Goal: Task Accomplishment & Management: Manage account settings

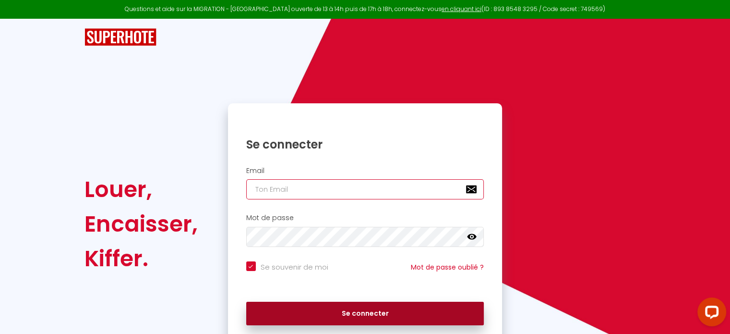
type input "[EMAIL_ADDRESS][DOMAIN_NAME]"
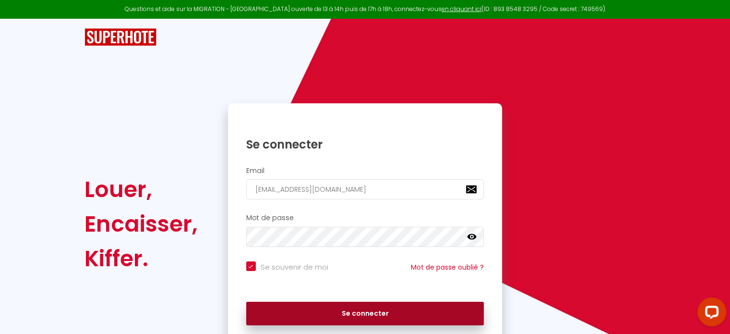
click at [375, 310] on button "Se connecter" at bounding box center [365, 313] width 238 height 24
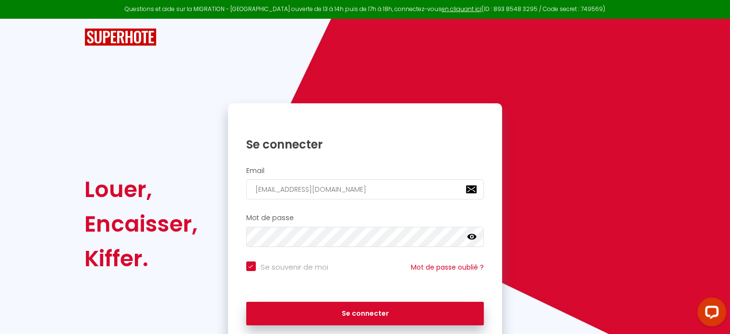
checkbox input "true"
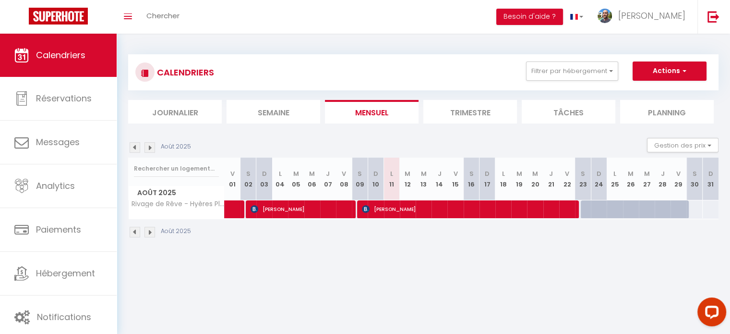
click at [617, 208] on div at bounding box center [620, 214] width 16 height 18
type input "121"
type input "Lun 25 Août 2025"
type input "[DATE] Août 2025"
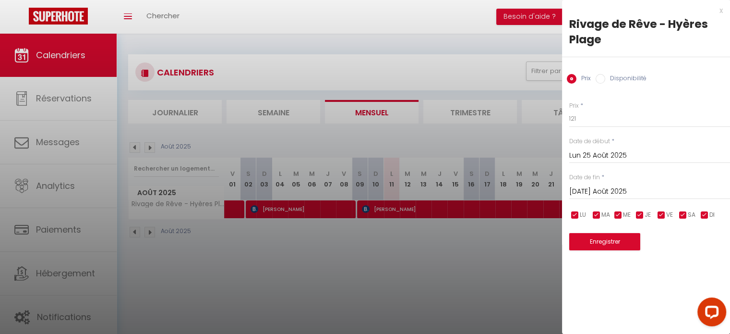
click at [482, 304] on div at bounding box center [365, 167] width 730 height 334
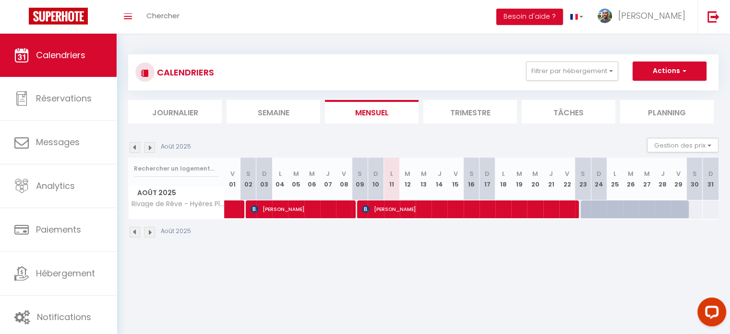
click at [152, 146] on img at bounding box center [149, 147] width 11 height 11
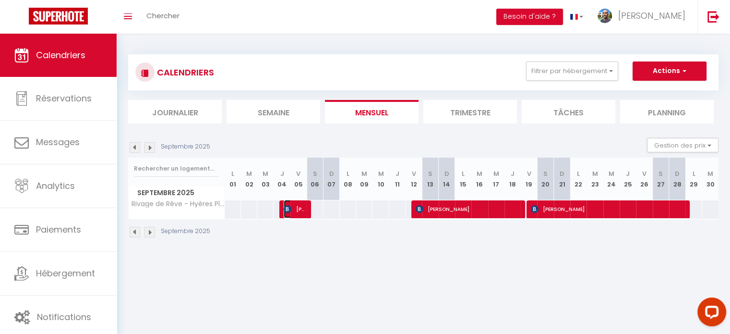
click at [300, 209] on span "[PERSON_NAME]" at bounding box center [295, 209] width 22 height 18
select select "KO"
select select "OK"
select select "0"
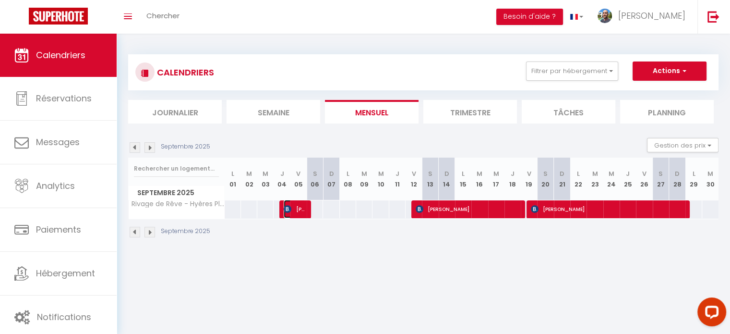
select select "1"
select select
select select "20451"
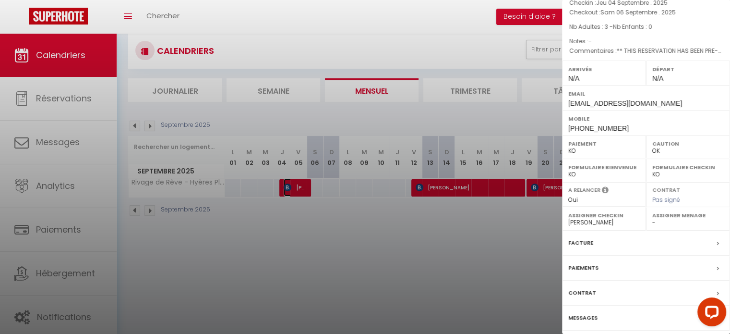
scroll to position [34, 0]
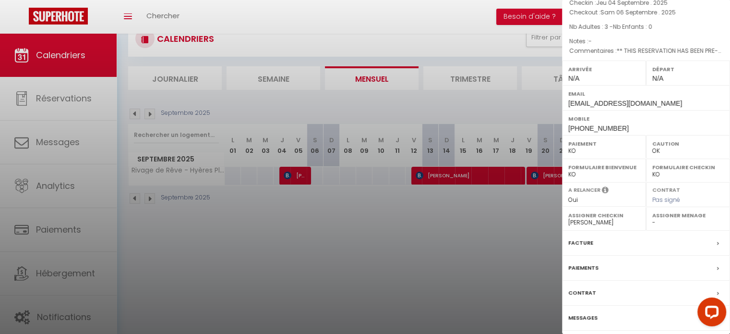
click at [584, 317] on label "Messages" at bounding box center [582, 317] width 29 height 10
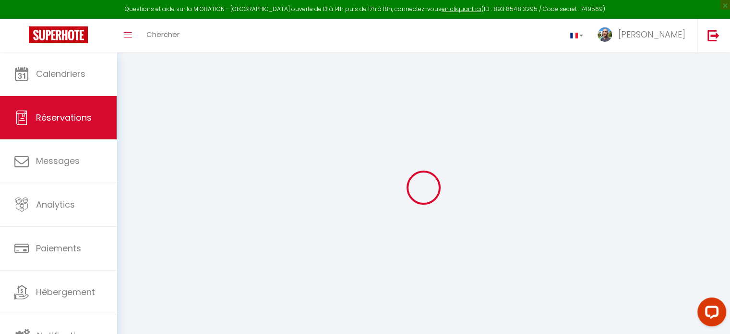
select select
checkbox input "false"
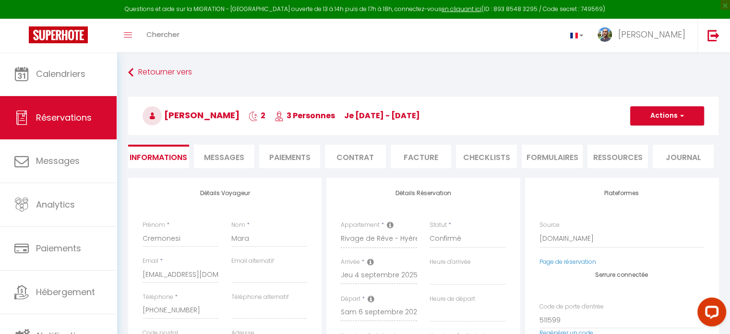
select select
checkbox input "false"
type textarea "** THIS RESERVATION HAS BEEN PRE-PAID ** BOOKING NOTE : Payment charge is EUR 3…"
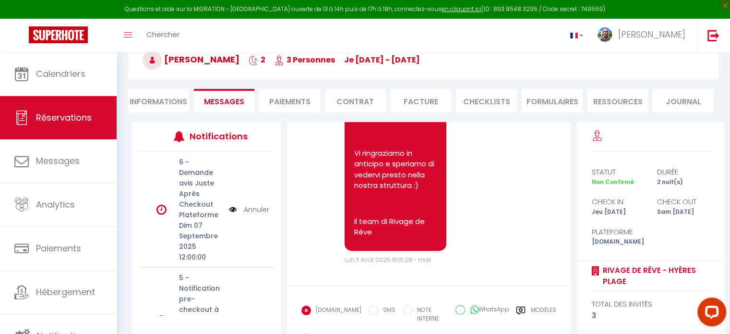
scroll to position [124, 0]
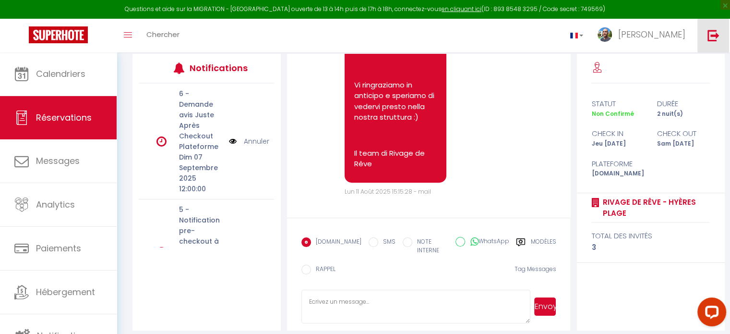
click at [716, 36] on img at bounding box center [713, 35] width 12 height 12
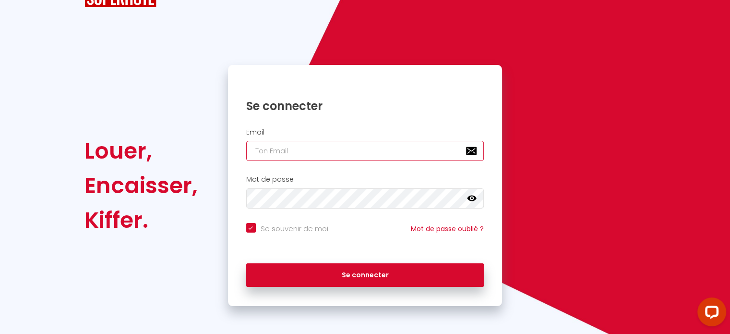
type input "[EMAIL_ADDRESS][DOMAIN_NAME]"
checkbox input "true"
